Goal: Transaction & Acquisition: Purchase product/service

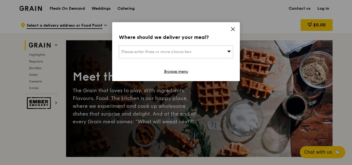
click at [234, 28] on icon at bounding box center [232, 28] width 3 height 3
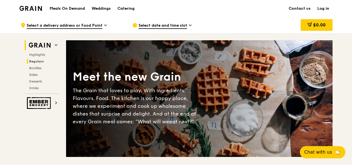
click at [36, 61] on span "Regulars" at bounding box center [36, 61] width 15 height 4
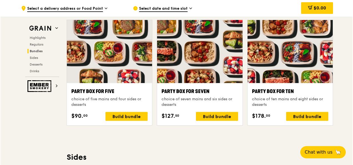
scroll to position [1054, 0]
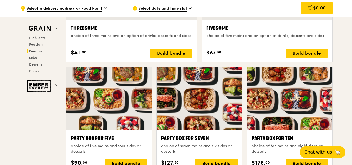
click at [269, 112] on div at bounding box center [289, 98] width 85 height 63
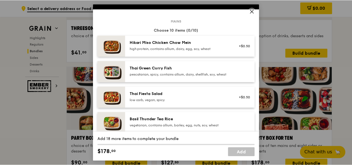
scroll to position [0, 0]
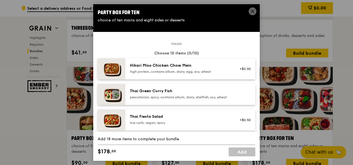
click at [180, 99] on div "pescatarian, spicy, contains allium, dairy, shellfish, soy, wheat" at bounding box center [180, 97] width 100 height 4
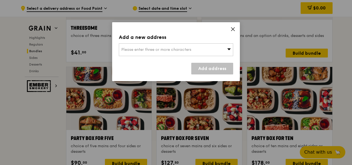
click at [218, 49] on div "Please enter three or more characters" at bounding box center [176, 49] width 114 height 13
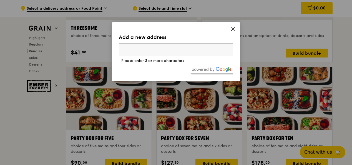
click at [231, 28] on icon at bounding box center [232, 29] width 5 height 5
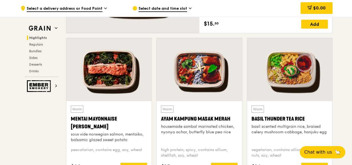
scroll to position [332, 0]
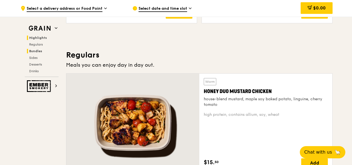
click at [39, 52] on span "Bundles" at bounding box center [35, 51] width 13 height 4
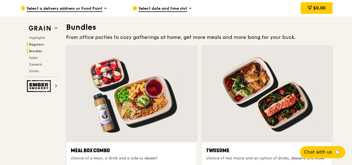
click at [41, 44] on span "Regulars" at bounding box center [36, 44] width 15 height 4
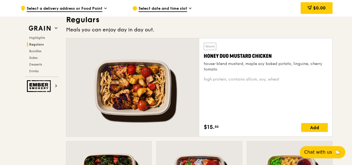
scroll to position [359, 0]
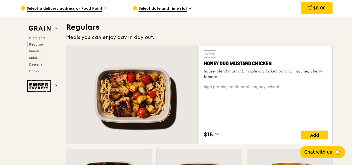
click at [123, 101] on div at bounding box center [132, 95] width 133 height 98
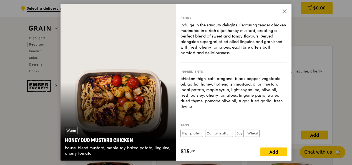
click at [137, 90] on div "Warm Honey Duo Mustard Chicken house-blend mustard, maple soy baked potato, lin…" at bounding box center [117, 82] width 115 height 156
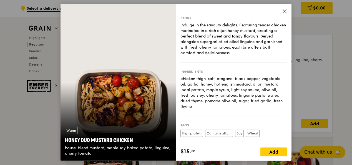
scroll to position [415, 0]
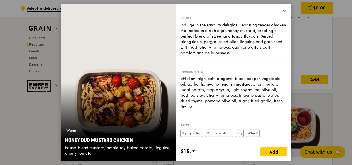
drag, startPoint x: 193, startPoint y: 76, endPoint x: 204, endPoint y: 99, distance: 25.7
click at [204, 100] on div "chicken thigh, salt, oregano, black pepper, vegetable oil, garlic, honey, hot e…" at bounding box center [233, 92] width 107 height 33
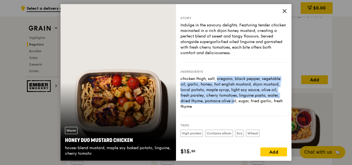
click at [204, 100] on div "chicken thigh, salt, oregano, black pepper, vegetable oil, garlic, honey, hot e…" at bounding box center [233, 92] width 107 height 33
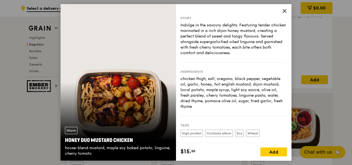
drag, startPoint x: 206, startPoint y: 106, endPoint x: 185, endPoint y: 79, distance: 34.3
click at [185, 79] on div "chicken thigh, salt, oregano, black pepper, vegetable oil, garlic, honey, hot e…" at bounding box center [233, 92] width 107 height 33
click at [183, 81] on div "chicken thigh, salt, oregano, black pepper, vegetable oil, garlic, honey, hot e…" at bounding box center [233, 92] width 107 height 33
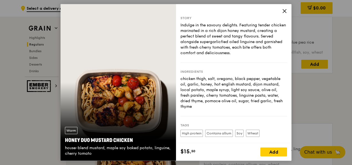
scroll to position [248, 0]
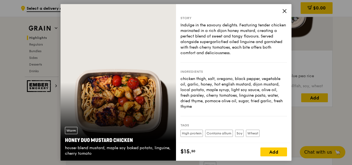
drag, startPoint x: 190, startPoint y: 78, endPoint x: 216, endPoint y: 103, distance: 36.3
click at [216, 104] on div "chicken thigh, salt, oregano, black pepper, vegetable oil, garlic, honey, hot e…" at bounding box center [233, 92] width 107 height 33
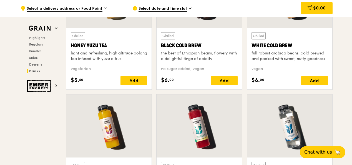
scroll to position [1942, 0]
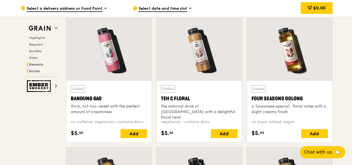
click at [35, 65] on span "Desserts" at bounding box center [36, 64] width 14 height 4
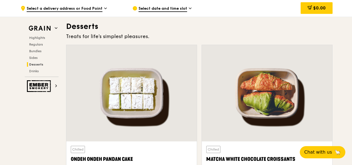
scroll to position [1576, 0]
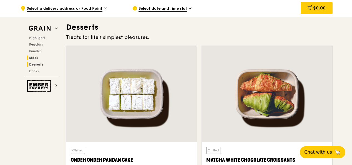
click at [36, 59] on span "Sides" at bounding box center [33, 58] width 9 height 4
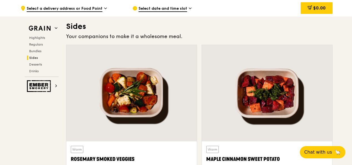
scroll to position [1231, 0]
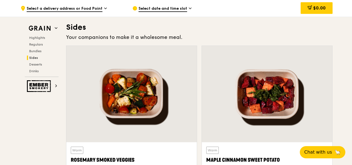
click at [40, 48] on div "Highlights Regulars Bundles Sides Desserts Drinks" at bounding box center [42, 55] width 34 height 38
click at [39, 50] on span "Bundles" at bounding box center [35, 51] width 13 height 4
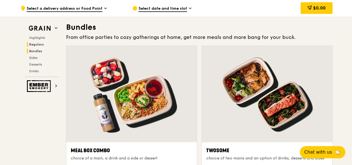
click at [40, 45] on span "Regulars" at bounding box center [36, 44] width 15 height 4
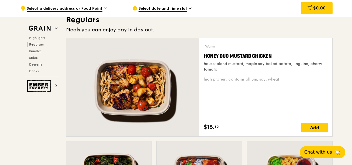
scroll to position [359, 0]
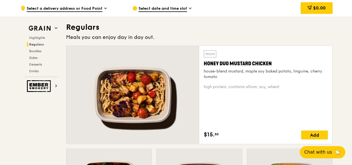
drag, startPoint x: 272, startPoint y: 62, endPoint x: 204, endPoint y: 64, distance: 68.8
click at [204, 64] on div "Honey Duo Mustard Chicken" at bounding box center [266, 64] width 124 height 8
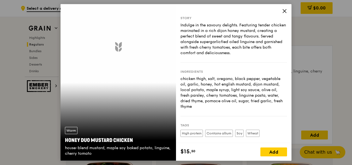
drag, startPoint x: 204, startPoint y: 64, endPoint x: 209, endPoint y: 62, distance: 5.8
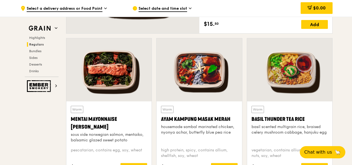
scroll to position [470, 0]
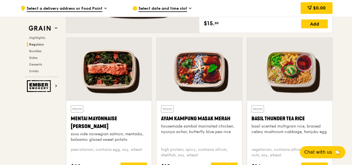
click at [207, 74] on div at bounding box center [198, 69] width 85 height 63
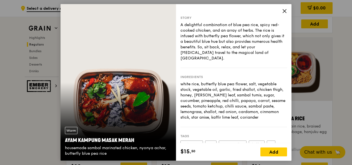
scroll to position [0, 0]
drag, startPoint x: 203, startPoint y: 78, endPoint x: 216, endPoint y: 92, distance: 19.0
click at [216, 93] on div "white rice, butterfly blue pea flower, salt, vegetable stock, vegetable oil, ga…" at bounding box center [233, 101] width 107 height 39
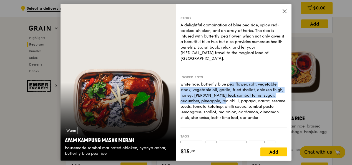
click at [216, 93] on div "white rice, butterfly blue pea flower, salt, vegetable stock, vegetable oil, ga…" at bounding box center [233, 101] width 107 height 39
click at [213, 82] on div "white rice, butterfly blue pea flower, salt, vegetable stock, vegetable oil, ga…" at bounding box center [233, 101] width 107 height 39
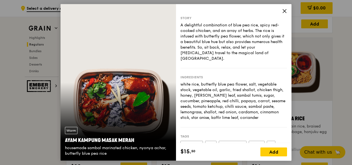
drag, startPoint x: 233, startPoint y: 25, endPoint x: 238, endPoint y: 44, distance: 19.7
click at [238, 44] on div "A delightful combination of blue pea rice, spicy red-cooked chicken, and an arr…" at bounding box center [233, 41] width 107 height 39
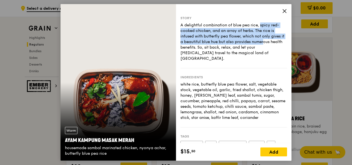
click at [238, 44] on div "A delightful combination of blue pea rice, spicy red-cooked chicken, and an arr…" at bounding box center [233, 41] width 107 height 39
click at [228, 33] on div "A delightful combination of blue pea rice, spicy red-cooked chicken, and an arr…" at bounding box center [233, 41] width 107 height 39
click at [229, 51] on div "A delightful combination of blue pea rice, spicy red-cooked chicken, and an arr…" at bounding box center [233, 41] width 107 height 39
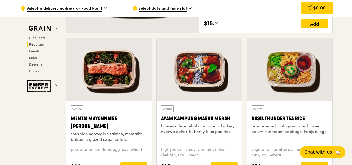
drag, startPoint x: 308, startPoint y: 97, endPoint x: 310, endPoint y: 100, distance: 3.9
drag, startPoint x: 159, startPoint y: 116, endPoint x: 232, endPoint y: 119, distance: 73.0
click at [232, 119] on div "Warm Ayam Kampung Masak Merah housemade sambal marinated chicken, nyonya achar,…" at bounding box center [198, 138] width 85 height 75
copy div "Ayam Kampung Masak Merah"
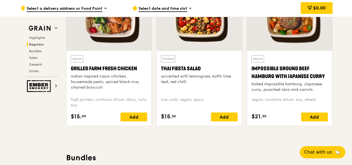
scroll to position [498, 0]
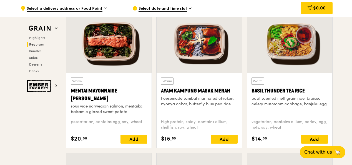
click at [217, 103] on div "housemade sambal marinated chicken, nyonya achar, butterfly blue pea rice" at bounding box center [199, 101] width 76 height 11
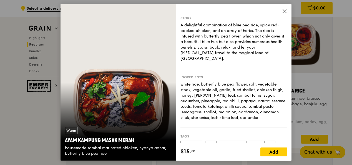
click at [286, 12] on icon at bounding box center [284, 11] width 5 height 5
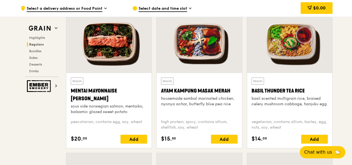
drag, startPoint x: 234, startPoint y: 90, endPoint x: 160, endPoint y: 88, distance: 74.4
click at [160, 88] on div "Warm Ayam Kampung Masak Merah housemade sambal marinated chicken, nyonya achar,…" at bounding box center [198, 110] width 85 height 75
copy div "Ayam Kampung Masak Merah"
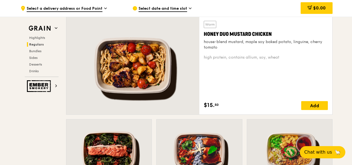
scroll to position [361, 0]
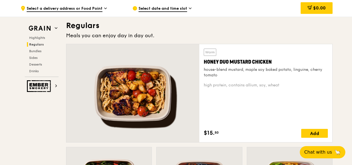
drag, startPoint x: 203, startPoint y: 60, endPoint x: 271, endPoint y: 59, distance: 68.0
click at [271, 58] on div "Warm Honey Duo Mustard Chicken house-blend mustard, maple soy baked potato, lin…" at bounding box center [265, 93] width 133 height 98
copy div "Honey Duo Mustard Chicken"
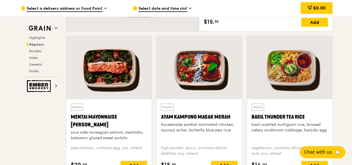
click at [103, 118] on div "Mentai Mayonnaise [PERSON_NAME]" at bounding box center [109, 121] width 76 height 16
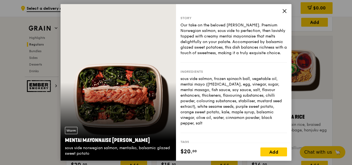
drag, startPoint x: 188, startPoint y: 37, endPoint x: 201, endPoint y: 55, distance: 22.6
click at [201, 55] on div "Our take on the beloved mentaiko salmon. Premium Norwegian salmon, sous vide to…" at bounding box center [233, 38] width 107 height 33
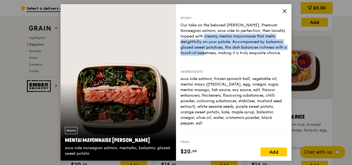
click at [201, 55] on div "Our take on the beloved mentaiko salmon. Premium Norwegian salmon, sous vide to…" at bounding box center [233, 38] width 107 height 33
click at [198, 40] on div "Our take on the beloved mentaiko salmon. Premium Norwegian salmon, sous vide to…" at bounding box center [233, 38] width 107 height 33
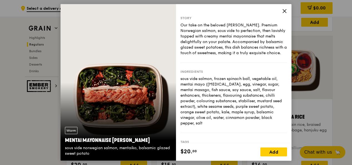
drag, startPoint x: 196, startPoint y: 37, endPoint x: 206, endPoint y: 55, distance: 20.8
click at [206, 55] on div "Our take on the beloved mentaiko salmon. Premium Norwegian salmon, sous vide to…" at bounding box center [233, 38] width 107 height 33
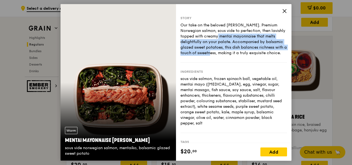
click at [206, 56] on div "Our take on the beloved mentaiko salmon. Premium Norwegian salmon, sous vide to…" at bounding box center [233, 38] width 107 height 33
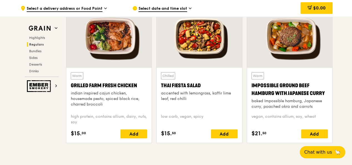
scroll to position [639, 0]
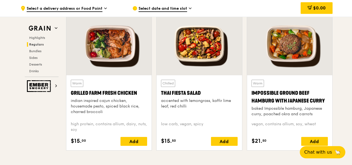
drag, startPoint x: 250, startPoint y: 92, endPoint x: 329, endPoint y: 100, distance: 79.2
click at [329, 100] on div "Warm Impossible Ground Beef Hamburg with Japanese Curry baked Impossible hambur…" at bounding box center [289, 112] width 85 height 75
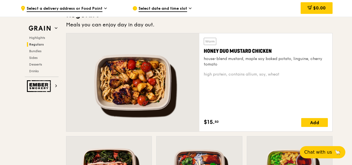
scroll to position [361, 0]
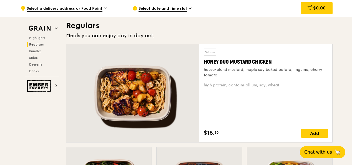
drag, startPoint x: 204, startPoint y: 61, endPoint x: 281, endPoint y: 62, distance: 77.1
click at [281, 62] on div "Warm Honey Duo Mustard Chicken house-blend mustard, maple soy baked potato, lin…" at bounding box center [265, 93] width 133 height 98
copy div "Honey Duo Mustard Chicken"
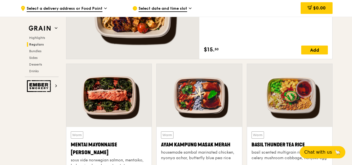
scroll to position [472, 0]
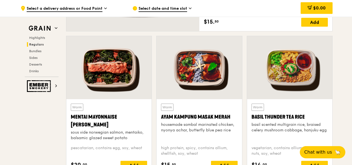
drag, startPoint x: 104, startPoint y: 125, endPoint x: 71, endPoint y: 119, distance: 33.9
click at [71, 119] on div "Mentai Mayonnaise [PERSON_NAME]" at bounding box center [109, 121] width 76 height 16
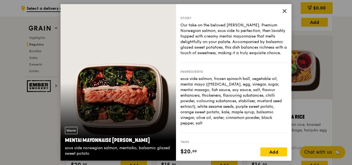
click at [281, 10] on div "Story Our take on the beloved mentaiko salmon. Premium Norwegian salmon, sous v…" at bounding box center [233, 73] width 115 height 139
click at [283, 11] on icon at bounding box center [284, 11] width 5 height 5
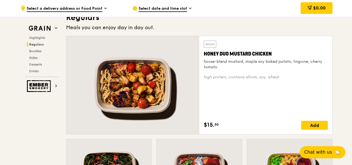
scroll to position [305, 0]
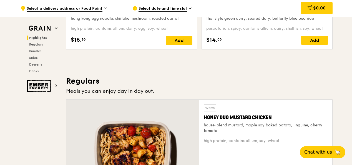
drag, startPoint x: 275, startPoint y: 116, endPoint x: 204, endPoint y: 114, distance: 70.5
click at [204, 114] on div "Honey Duo Mustard Chicken" at bounding box center [266, 117] width 124 height 8
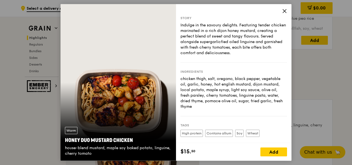
copy div "Honey Duo Mustard Chicken"
click at [285, 12] on icon at bounding box center [284, 11] width 5 height 5
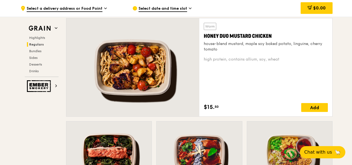
scroll to position [389, 0]
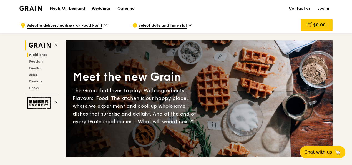
click at [39, 55] on span "Highlights" at bounding box center [38, 55] width 18 height 4
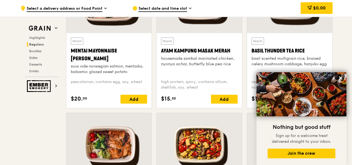
scroll to position [545, 0]
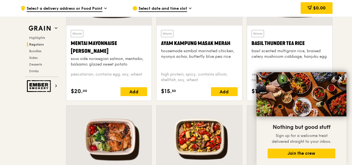
drag, startPoint x: 306, startPoint y: 41, endPoint x: 248, endPoint y: 41, distance: 58.3
click at [247, 41] on div "Warm Basil Thunder Tea [PERSON_NAME] scented multigrain rice, braised celery mu…" at bounding box center [289, 63] width 85 height 75
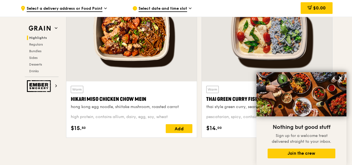
scroll to position [268, 0]
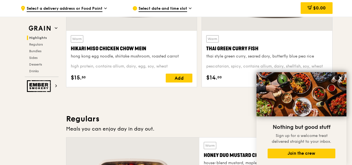
drag, startPoint x: 260, startPoint y: 49, endPoint x: 206, endPoint y: 51, distance: 53.9
click at [206, 51] on div "Thai Green Curry Fish" at bounding box center [267, 49] width 122 height 8
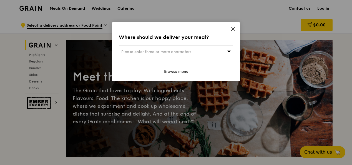
click at [232, 29] on icon at bounding box center [232, 29] width 5 height 5
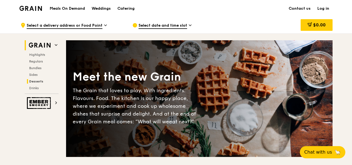
click at [35, 82] on span "Desserts" at bounding box center [36, 81] width 14 height 4
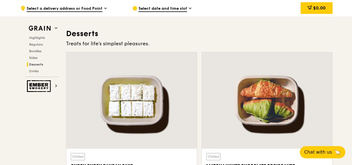
scroll to position [1598, 0]
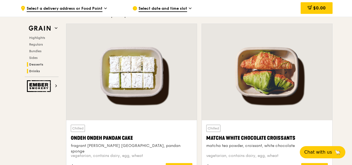
click at [36, 71] on span "Drinks" at bounding box center [34, 71] width 11 height 4
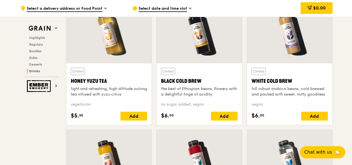
scroll to position [2081, 0]
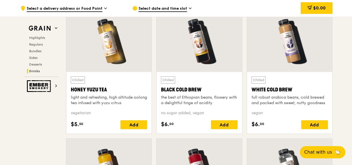
click at [277, 90] on div "White Cold Brew" at bounding box center [289, 90] width 76 height 8
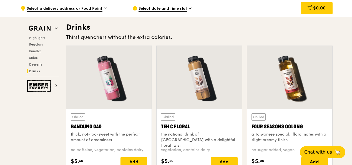
scroll to position [1942, 0]
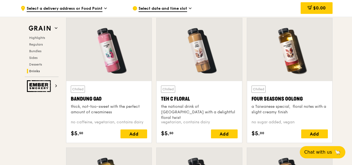
click at [185, 99] on div "Teh C Floral" at bounding box center [199, 99] width 76 height 8
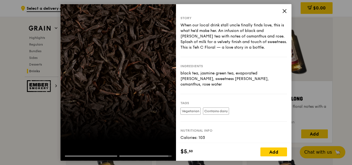
drag, startPoint x: 182, startPoint y: 77, endPoint x: 210, endPoint y: 87, distance: 29.3
click at [210, 87] on div "black tea, jasmine green tea, evaporated creamer, sweetness creamer, osmanthus,…" at bounding box center [233, 78] width 107 height 17
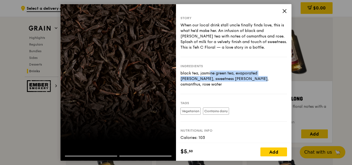
click at [210, 87] on div "black tea, jasmine green tea, evaporated creamer, sweetness creamer, osmanthus,…" at bounding box center [233, 78] width 107 height 17
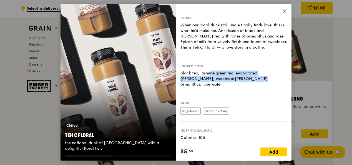
click at [284, 10] on icon at bounding box center [284, 11] width 5 height 5
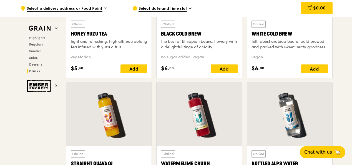
scroll to position [2192, 0]
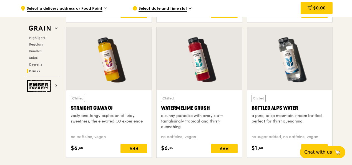
click at [104, 105] on div "Straight Guava OJ" at bounding box center [109, 108] width 76 height 8
click at [191, 110] on div "Watermelime Crush" at bounding box center [199, 108] width 76 height 8
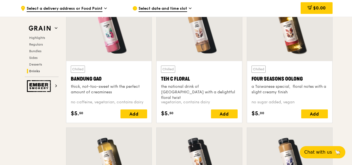
scroll to position [1942, 0]
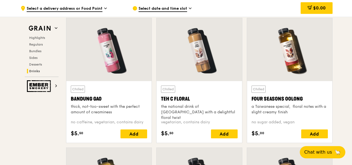
click at [181, 93] on div "Chilled Teh C Floral the national drink of Singapore with a delightful floral t…" at bounding box center [199, 99] width 76 height 29
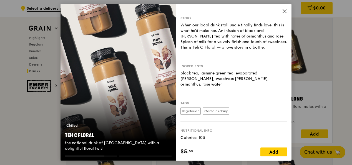
drag, startPoint x: 207, startPoint y: 76, endPoint x: 230, endPoint y: 81, distance: 24.1
click at [230, 84] on div "black tea, jasmine green tea, evaporated creamer, sweetness creamer, osmanthus,…" at bounding box center [233, 78] width 107 height 17
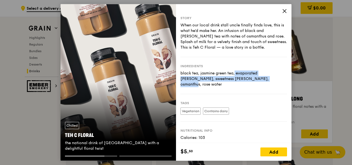
click at [230, 84] on div "black tea, jasmine green tea, evaporated creamer, sweetness creamer, osmanthus,…" at bounding box center [233, 78] width 107 height 17
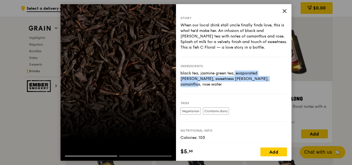
click at [223, 79] on div "black tea, jasmine green tea, evaporated creamer, sweetness creamer, osmanthus,…" at bounding box center [233, 78] width 107 height 17
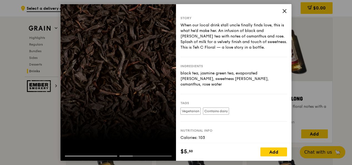
drag, startPoint x: 199, startPoint y: 77, endPoint x: 214, endPoint y: 86, distance: 17.0
click at [214, 86] on div "black tea, jasmine green tea, evaporated creamer, sweetness creamer, osmanthus,…" at bounding box center [233, 78] width 107 height 17
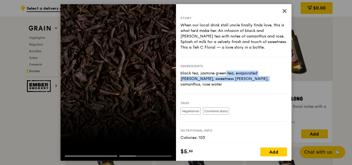
click at [214, 86] on div "black tea, jasmine green tea, evaporated creamer, sweetness creamer, osmanthus,…" at bounding box center [233, 78] width 107 height 17
click at [216, 83] on div "black tea, jasmine green tea, evaporated creamer, sweetness creamer, osmanthus,…" at bounding box center [233, 78] width 107 height 17
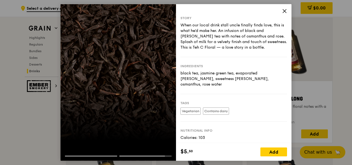
click at [215, 95] on div "Tags Vegetarian Contains dairy" at bounding box center [233, 107] width 107 height 27
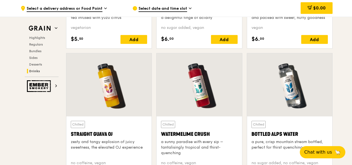
scroll to position [2220, 0]
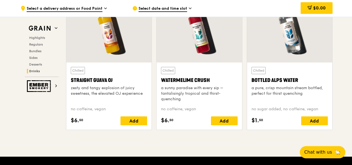
click at [192, 83] on div "Watermelime Crush" at bounding box center [199, 80] width 76 height 8
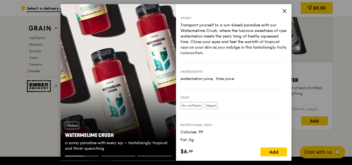
drag, startPoint x: 116, startPoint y: 135, endPoint x: 65, endPoint y: 135, distance: 51.3
click at [65, 135] on div "Chilled Watermelime Crush a sunny paradise with every sip – tantalisingly tropi…" at bounding box center [117, 136] width 115 height 38
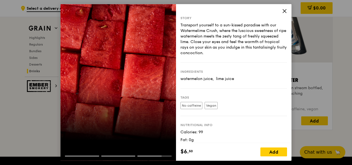
click at [283, 10] on icon at bounding box center [284, 11] width 5 height 5
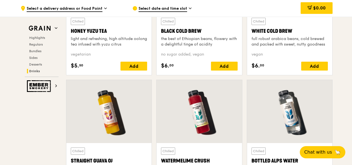
scroll to position [2192, 0]
